Goal: Information Seeking & Learning: Learn about a topic

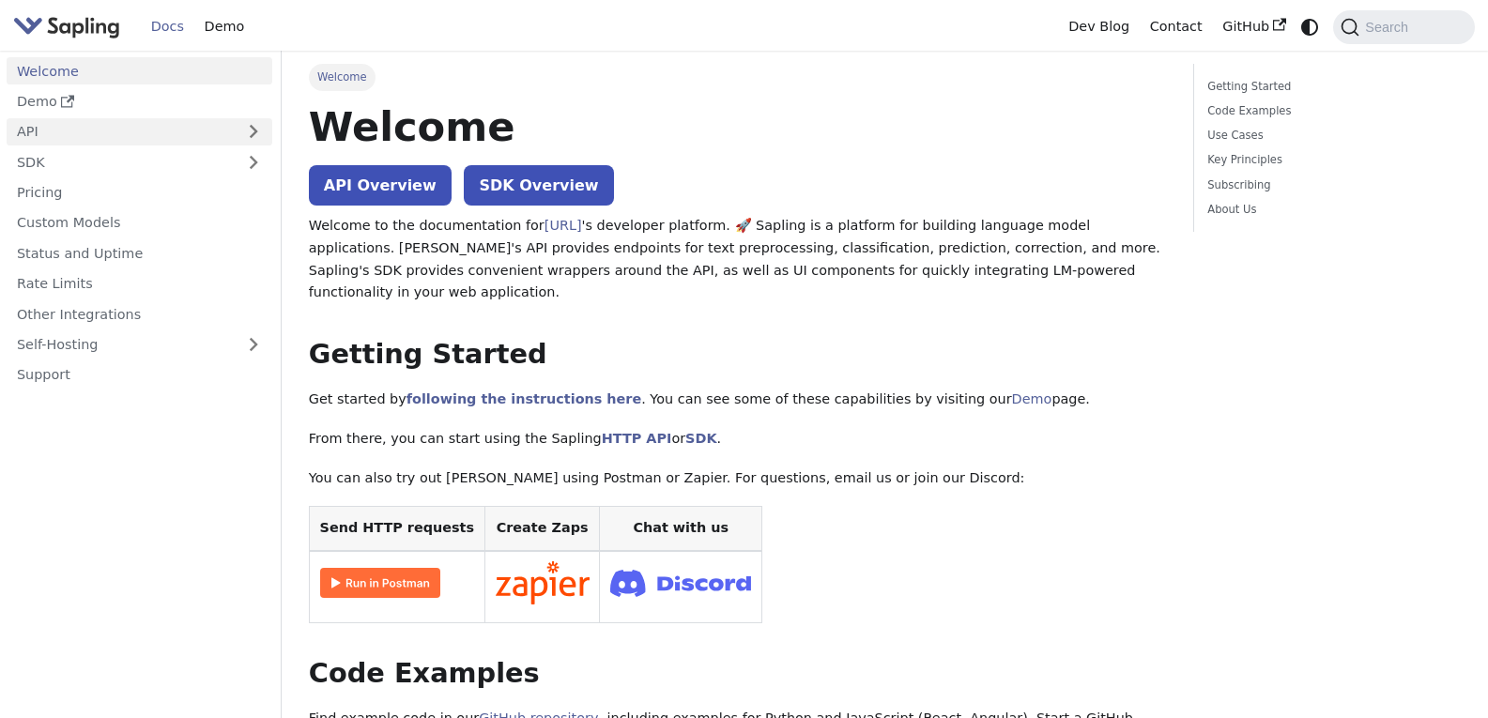
click at [26, 133] on link "API" at bounding box center [121, 131] width 228 height 27
